Goal: Task Accomplishment & Management: Manage account settings

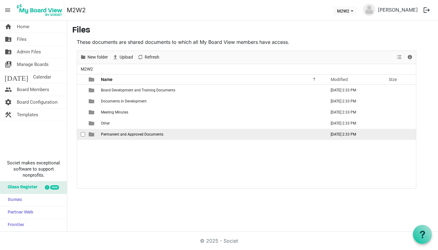
click at [113, 133] on span "Permanent and Approved Documents" at bounding box center [132, 134] width 62 height 4
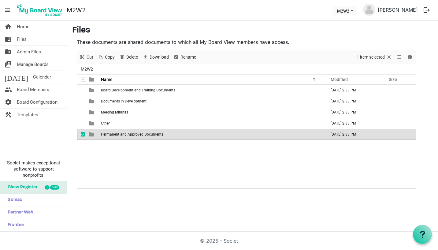
click at [113, 133] on span "Permanent and Approved Documents" at bounding box center [132, 134] width 62 height 4
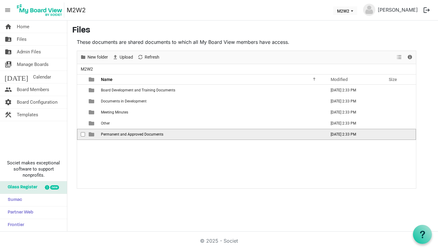
click at [137, 134] on span "Permanent and Approved Documents" at bounding box center [132, 134] width 62 height 4
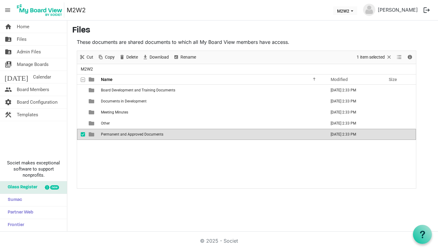
click at [137, 134] on span "Permanent and Approved Documents" at bounding box center [132, 134] width 62 height 4
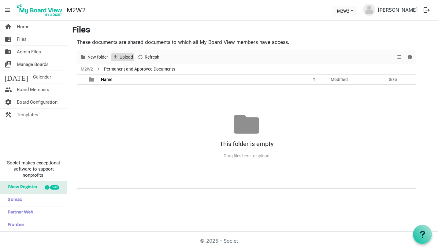
click at [130, 55] on span "Upload" at bounding box center [126, 57] width 15 height 8
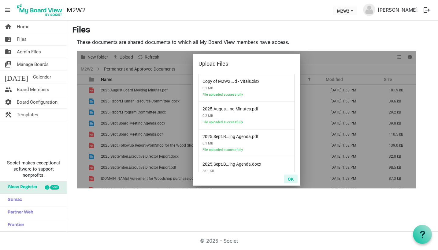
click at [293, 178] on button "OK" at bounding box center [291, 178] width 14 height 9
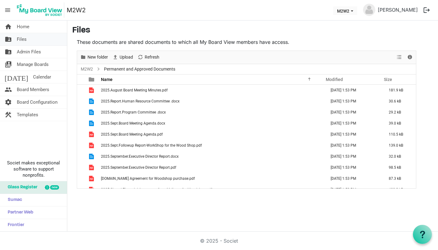
click at [21, 38] on span "Files" at bounding box center [22, 39] width 10 height 12
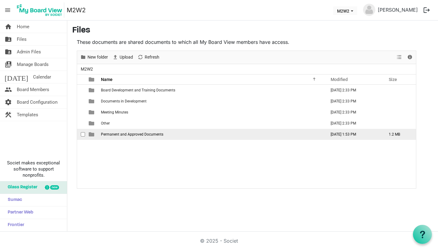
click at [126, 134] on span "Permanent and Approved Documents" at bounding box center [132, 134] width 62 height 4
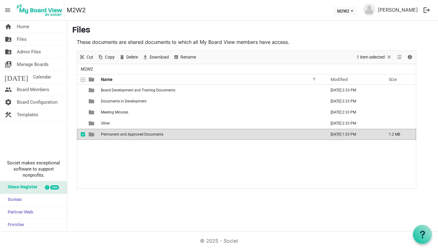
click at [126, 134] on span "Permanent and Approved Documents" at bounding box center [132, 134] width 62 height 4
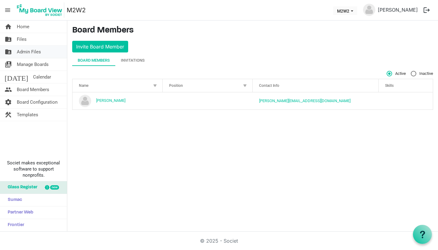
click at [26, 50] on span "Admin Files" at bounding box center [29, 52] width 24 height 12
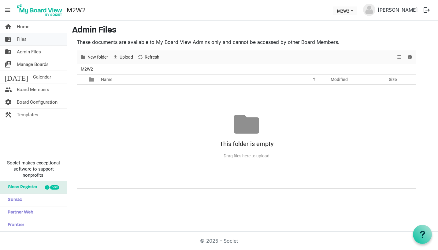
click at [26, 39] on span "Files" at bounding box center [22, 39] width 10 height 12
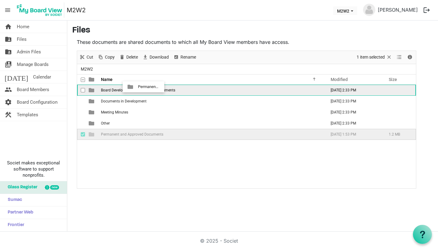
drag, startPoint x: 99, startPoint y: 132, endPoint x: 136, endPoint y: 87, distance: 58.9
click at [136, 87] on tbody "Board Development and Training Documents October 10, 2025 2:33 PM Documents in …" at bounding box center [246, 112] width 339 height 55
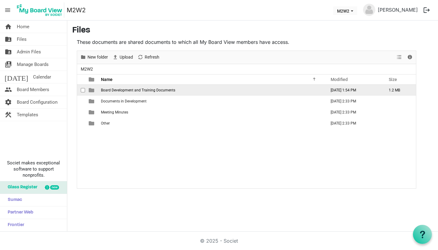
click at [136, 90] on span "Board Development and Training Documents" at bounding box center [138, 90] width 74 height 4
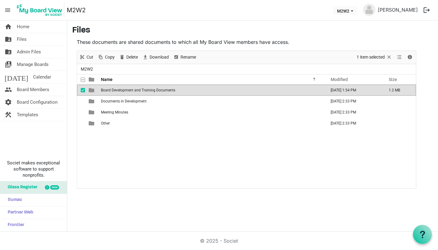
click at [136, 90] on span "Board Development and Training Documents" at bounding box center [138, 90] width 74 height 4
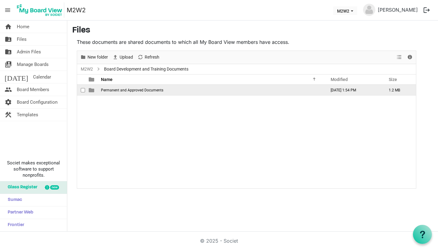
click at [85, 90] on span "checkbox" at bounding box center [83, 90] width 4 height 4
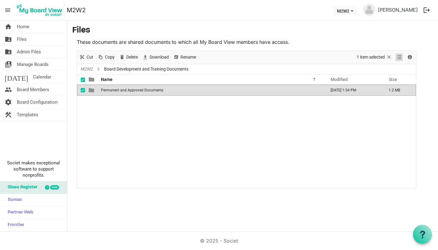
click at [399, 59] on span "View dropdownbutton" at bounding box center [399, 57] width 7 height 8
click at [89, 59] on span "Cut" at bounding box center [90, 57] width 8 height 8
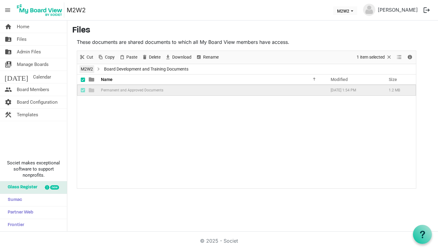
click at [91, 69] on link "M2W2" at bounding box center [87, 69] width 15 height 8
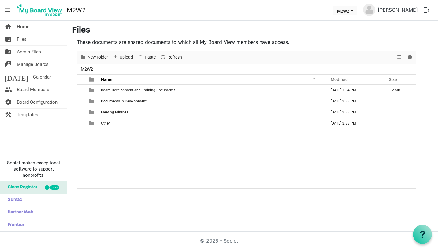
click at [113, 137] on div "Board Development and Training Documents October 13, 2025 1:54 PM 1.2 MB Docume…" at bounding box center [246, 136] width 339 height 103
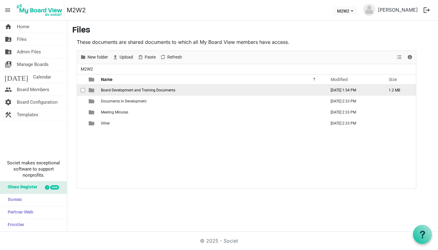
click at [132, 90] on span "Board Development and Training Documents" at bounding box center [138, 90] width 74 height 4
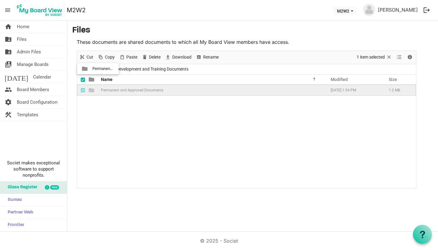
drag, startPoint x: 123, startPoint y: 91, endPoint x: 86, endPoint y: 69, distance: 43.4
click at [86, 69] on div "M2W2 Board Development and Training Documents Name Modified Size filemanager_gr…" at bounding box center [246, 126] width 339 height 124
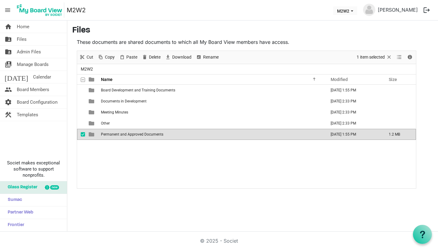
click at [116, 180] on div "Board Development and Training Documents October 13, 2025 1:55 PM Documents in …" at bounding box center [246, 136] width 339 height 103
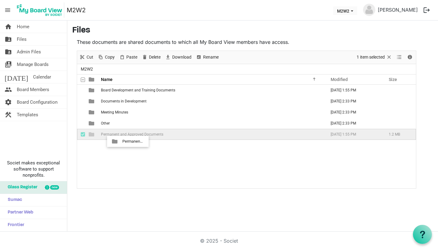
drag, startPoint x: 129, startPoint y: 133, endPoint x: 121, endPoint y: 141, distance: 10.8
click at [121, 141] on div "Board Development and Training Documents October 13, 2025 1:55 PM Documents in …" at bounding box center [246, 136] width 339 height 103
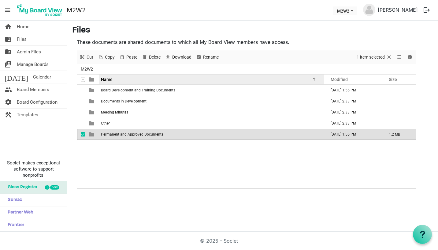
click at [315, 80] on div at bounding box center [313, 78] width 3 height 3
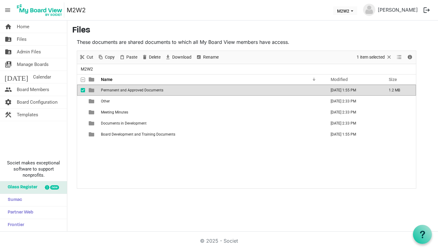
click at [253, 201] on div "home Home folder_shared Files folder_shared Admin Files switch_account Manage B…" at bounding box center [219, 126] width 438 height 211
click at [83, 90] on span "checkbox" at bounding box center [83, 90] width 4 height 4
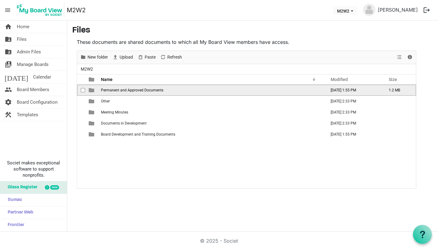
click at [82, 90] on span "checkbox" at bounding box center [83, 90] width 4 height 4
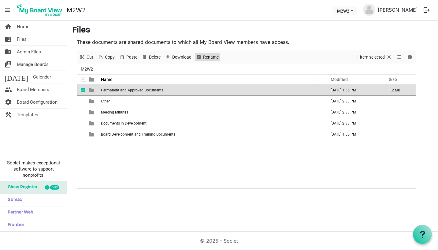
click at [210, 56] on span "Rename" at bounding box center [211, 57] width 17 height 8
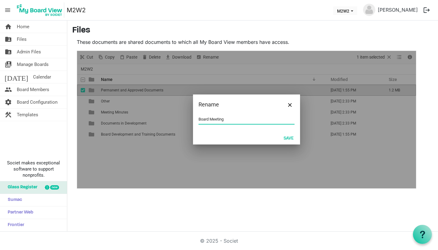
click at [199, 119] on input "Board Meeting" at bounding box center [247, 119] width 96 height 9
click at [226, 122] on input "Board Meeting" at bounding box center [247, 119] width 96 height 9
click at [199, 119] on input "Board Meeting Folders" at bounding box center [247, 119] width 96 height 9
click at [289, 137] on button "Save" at bounding box center [289, 137] width 18 height 9
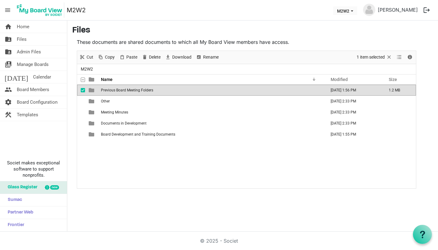
click at [82, 90] on span "checkbox" at bounding box center [83, 90] width 4 height 4
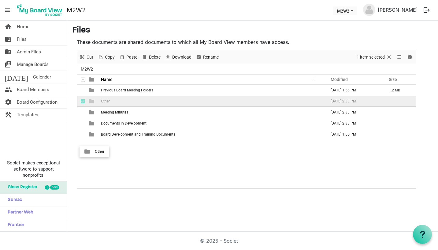
drag, startPoint x: 91, startPoint y: 101, endPoint x: 93, endPoint y: 151, distance: 49.9
click at [93, 151] on div "Previous Board Meeting Folders October 13, 2025 1:56 PM 1.2 MB Other October 10…" at bounding box center [246, 136] width 339 height 103
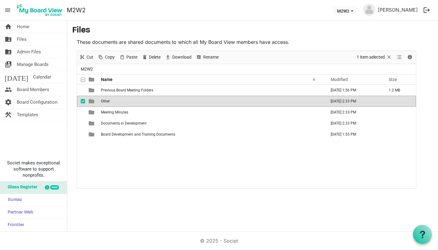
click at [83, 100] on span "checkbox" at bounding box center [83, 101] width 4 height 4
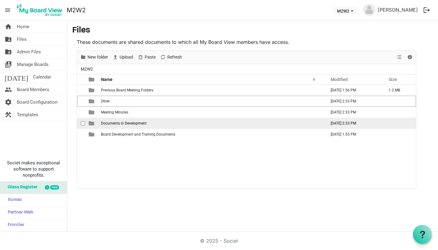
click at [126, 123] on span "Documents in Development" at bounding box center [124, 123] width 46 height 4
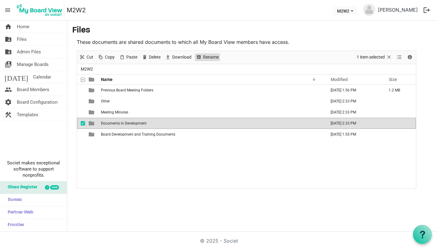
click at [213, 55] on span "Rename" at bounding box center [211, 57] width 17 height 8
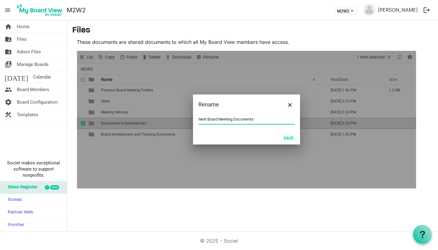
type input "Next Board Meeting Documents"
click at [290, 138] on button "Save" at bounding box center [289, 137] width 18 height 9
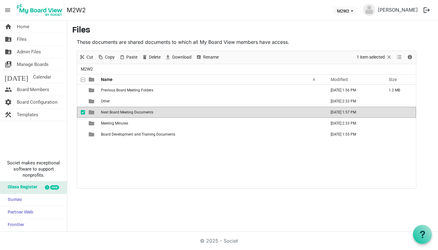
click at [223, 192] on main "Files These documents are shared documents to which all My Board View members h…" at bounding box center [252, 107] width 371 height 173
click at [84, 113] on span "checkbox" at bounding box center [83, 112] width 4 height 4
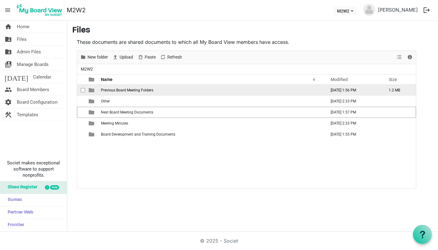
click at [145, 90] on span "Previous Board Meeting Folders" at bounding box center [127, 90] width 52 height 4
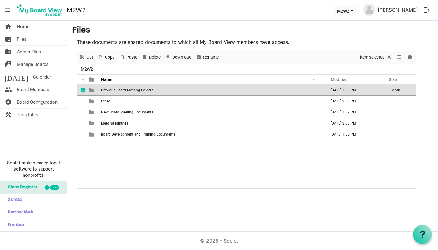
click at [145, 90] on span "Previous Board Meeting Folders" at bounding box center [127, 90] width 52 height 4
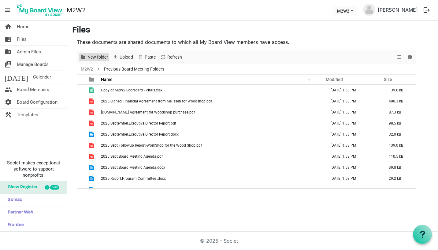
click at [96, 56] on span "New folder" at bounding box center [98, 57] width 22 height 8
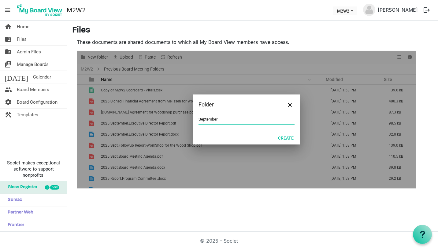
click at [199, 119] on input "September" at bounding box center [247, 119] width 96 height 9
type input "2025.September"
click at [286, 138] on button "Create" at bounding box center [286, 137] width 24 height 9
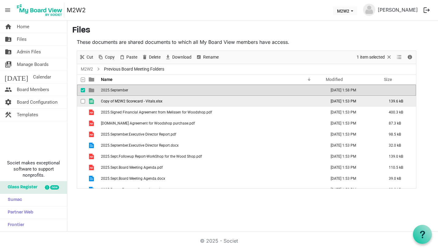
click at [82, 102] on span "checkbox" at bounding box center [83, 101] width 4 height 4
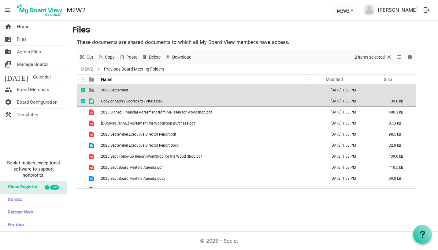
click at [83, 90] on span "checkbox" at bounding box center [83, 90] width 4 height 4
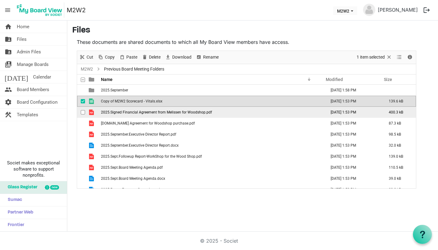
click at [83, 111] on span "checkbox" at bounding box center [83, 112] width 4 height 4
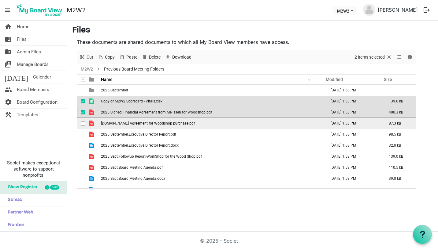
click at [83, 121] on span "checkbox" at bounding box center [83, 123] width 4 height 4
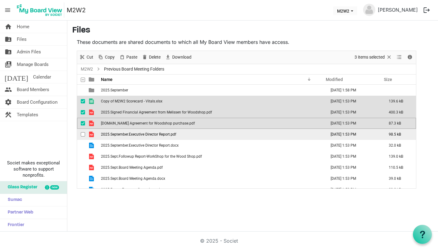
click at [82, 134] on span "checkbox" at bounding box center [83, 134] width 4 height 4
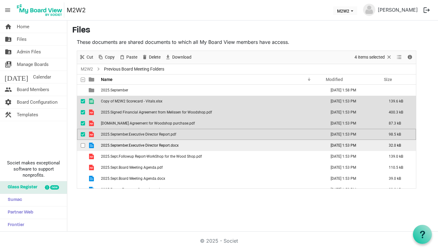
click at [82, 145] on span "checkbox" at bounding box center [83, 145] width 4 height 4
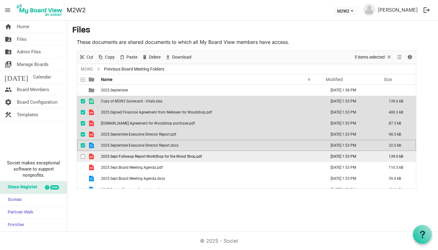
click at [82, 155] on span "checkbox" at bounding box center [83, 156] width 4 height 4
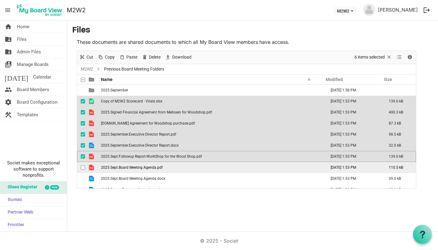
click at [83, 166] on span "checkbox" at bounding box center [83, 167] width 4 height 4
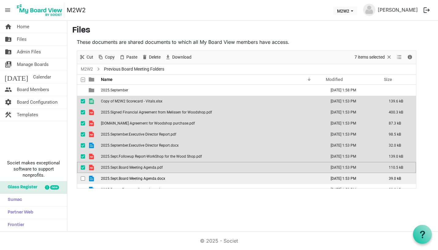
click at [83, 177] on span "checkbox" at bounding box center [83, 178] width 4 height 4
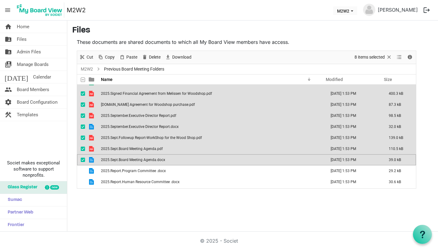
scroll to position [29, 0]
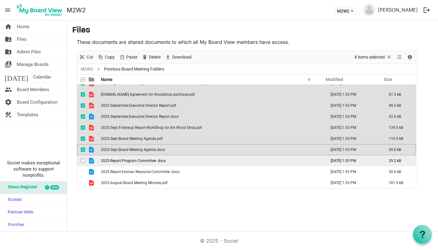
click at [83, 161] on span "checkbox" at bounding box center [83, 160] width 4 height 4
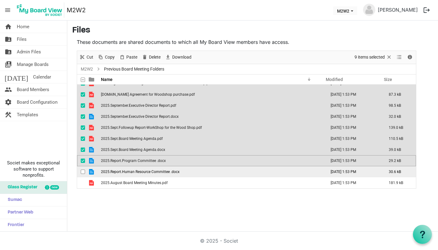
click at [83, 173] on span "checkbox" at bounding box center [83, 171] width 4 height 4
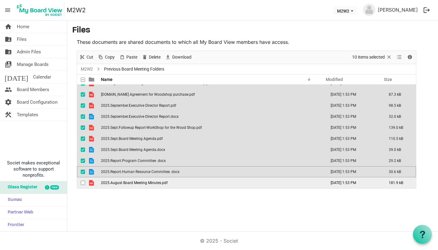
click at [83, 181] on span "checkbox" at bounding box center [83, 182] width 4 height 4
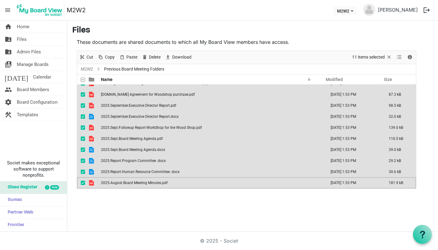
scroll to position [0, 0]
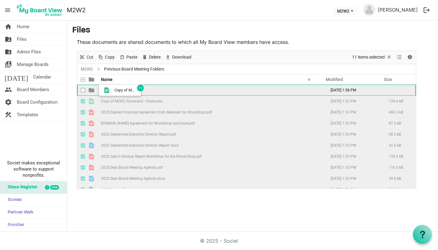
drag, startPoint x: 119, startPoint y: 111, endPoint x: 113, endPoint y: 90, distance: 21.7
click at [113, 90] on tbody "2025.September October 13, 2025 1:58 PM Copy of M2W2 Scorecard - Vitals.xlsx Oc…" at bounding box center [246, 151] width 339 height 132
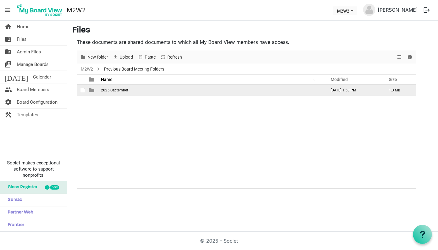
click at [123, 88] on span "2025.September" at bounding box center [114, 90] width 27 height 4
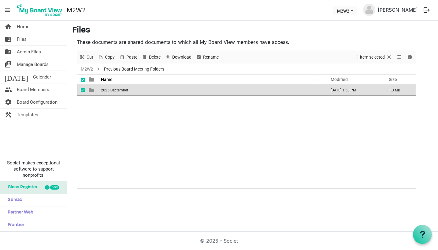
click at [123, 88] on span "2025.September" at bounding box center [114, 90] width 27 height 4
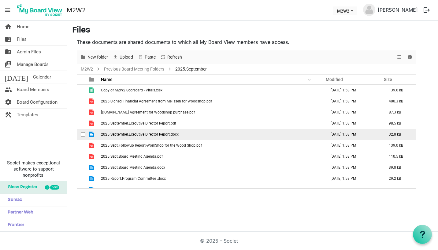
click at [111, 135] on span "2025.September.Executive Director Report.docx" at bounding box center [140, 134] width 78 height 4
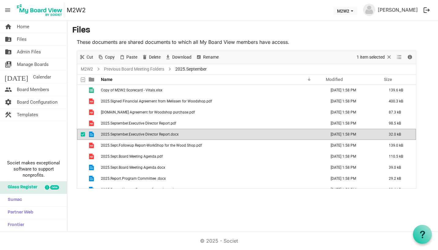
click at [111, 135] on span "2025.September.Executive Director Report.docx" at bounding box center [140, 134] width 78 height 4
click at [172, 201] on div "home Home folder_shared Files folder_shared Admin Files switch_account Manage B…" at bounding box center [219, 126] width 438 height 211
click at [20, 40] on span "Files" at bounding box center [22, 39] width 10 height 12
